Goal: Task Accomplishment & Management: Manage account settings

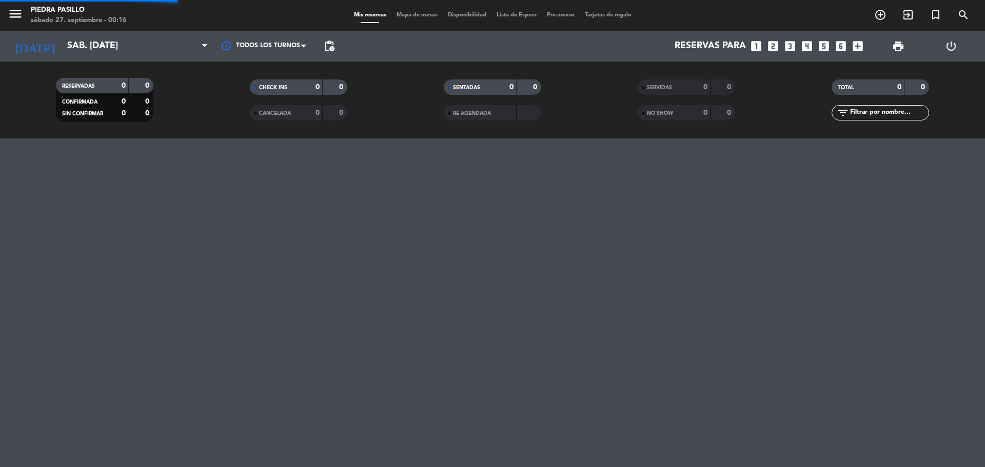
click at [70, 53] on input "sáb. [DATE]" at bounding box center [121, 46] width 119 height 21
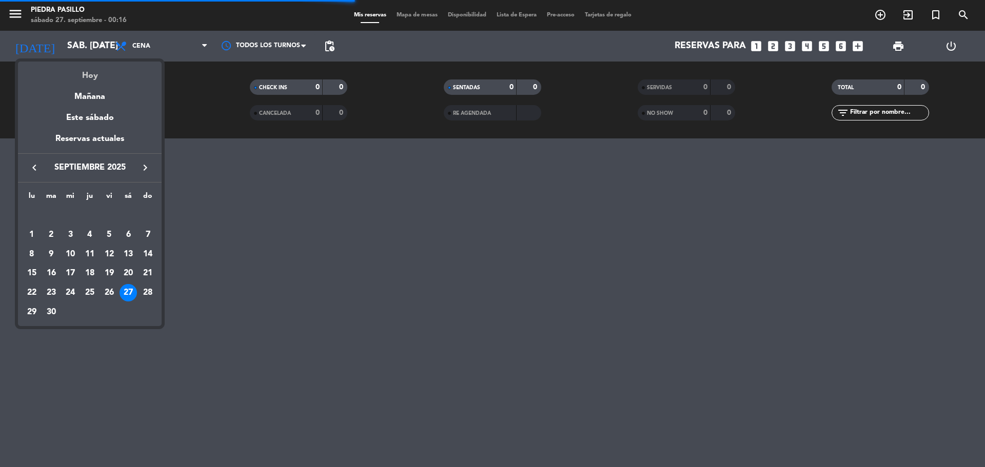
click at [74, 73] on div "Hoy" at bounding box center [90, 72] width 144 height 21
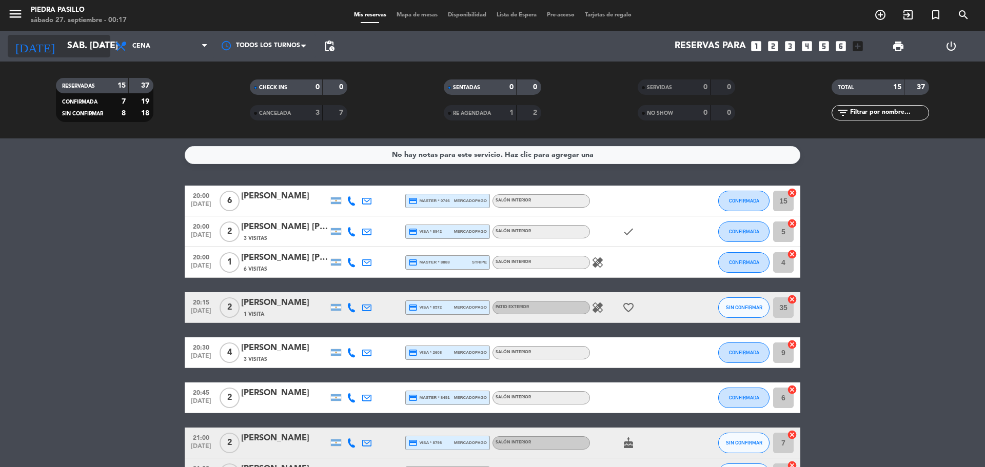
click at [78, 44] on input "sáb. [DATE]" at bounding box center [121, 46] width 119 height 21
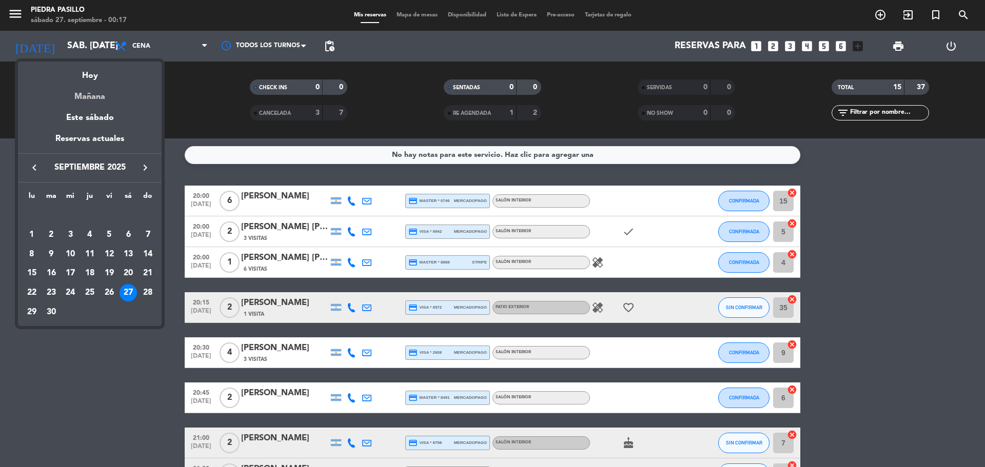
click at [88, 94] on div "Mañana" at bounding box center [90, 93] width 144 height 21
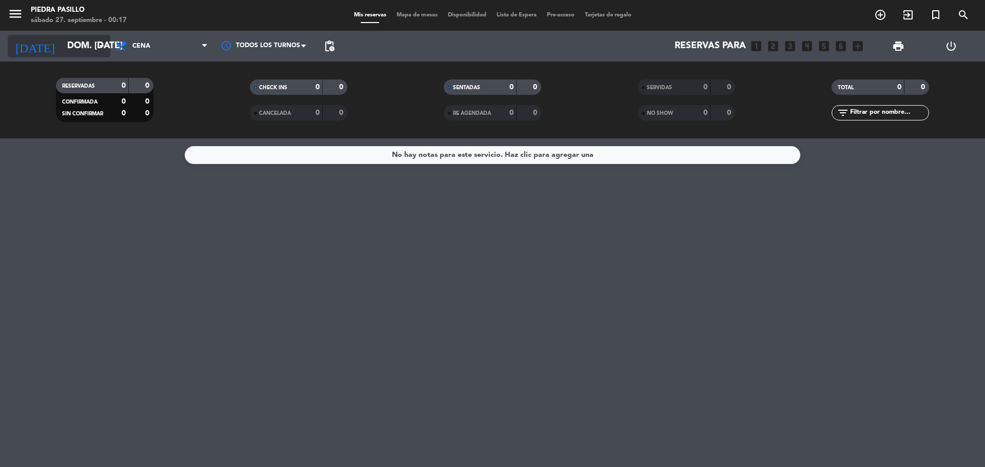
click at [77, 43] on input "dom. [DATE]" at bounding box center [121, 46] width 119 height 21
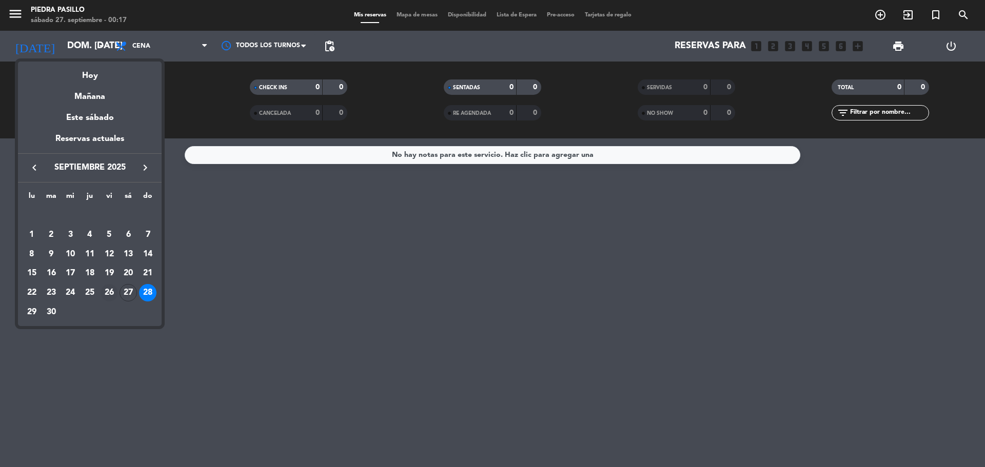
click at [115, 290] on div "26" at bounding box center [109, 292] width 17 height 17
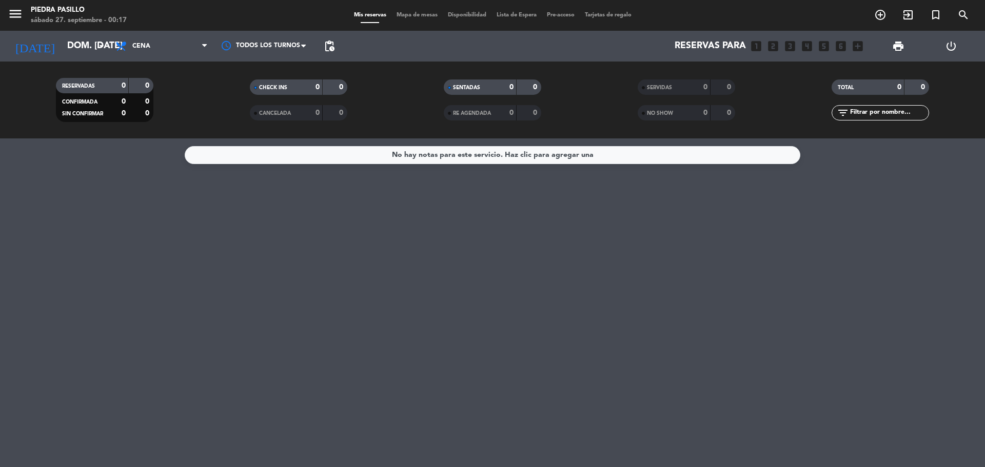
type input "vie. [DATE]"
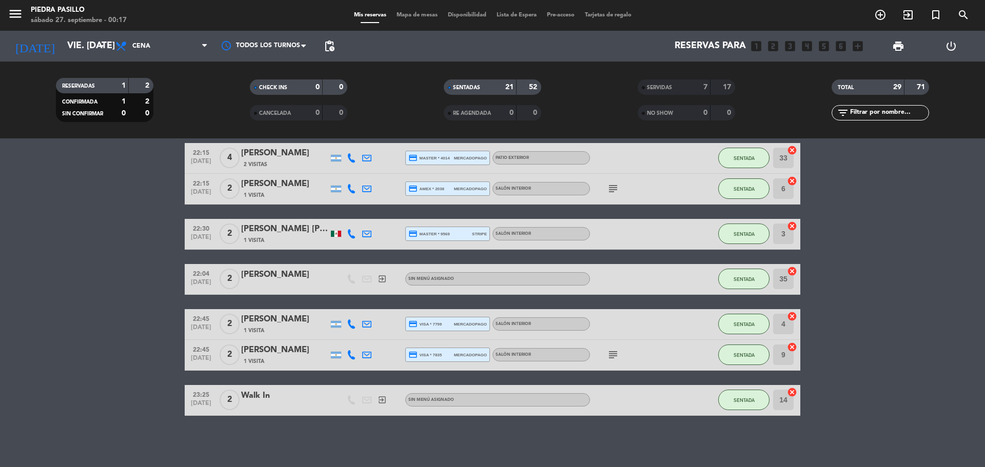
scroll to position [231, 0]
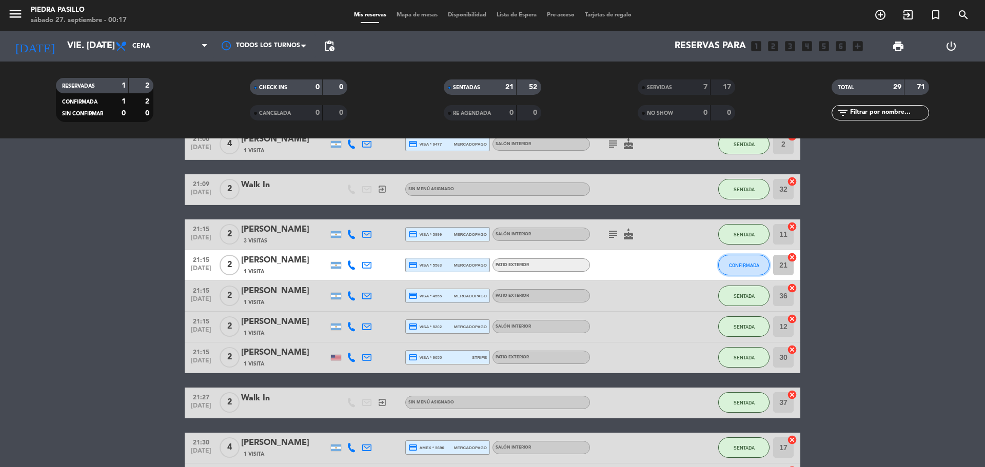
click at [746, 258] on button "CONFIRMADA" at bounding box center [743, 265] width 51 height 21
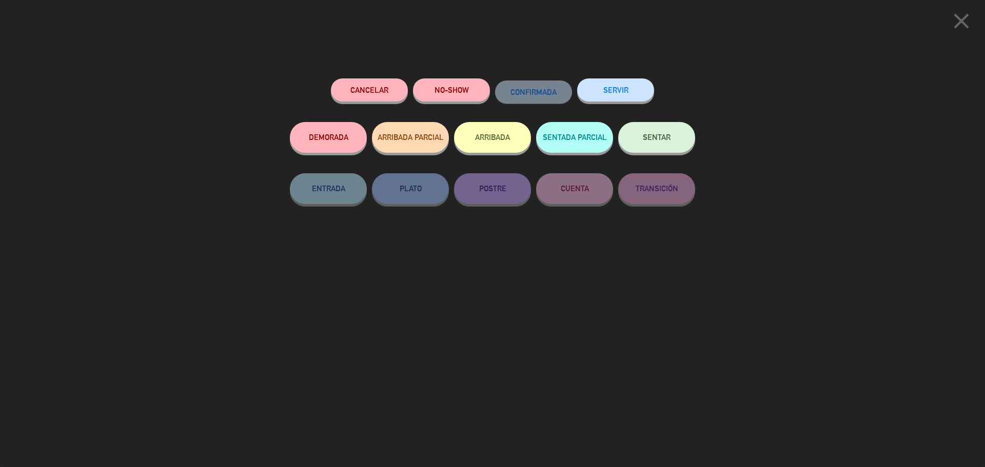
click at [966, 23] on icon "close" at bounding box center [961, 21] width 26 height 26
